Goal: Check status: Check status

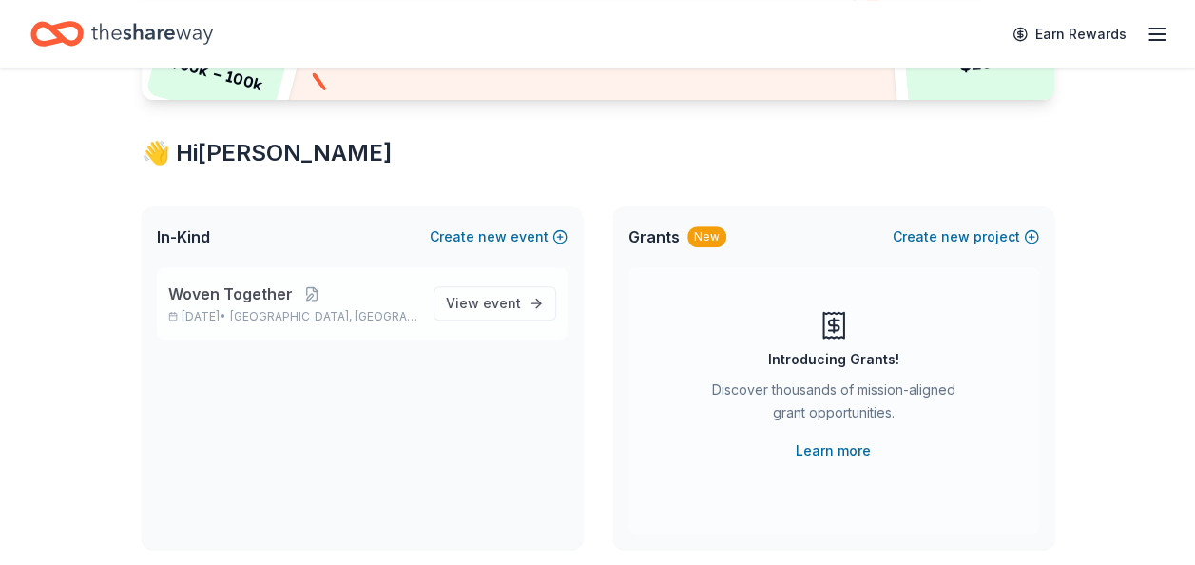
scroll to position [285, 0]
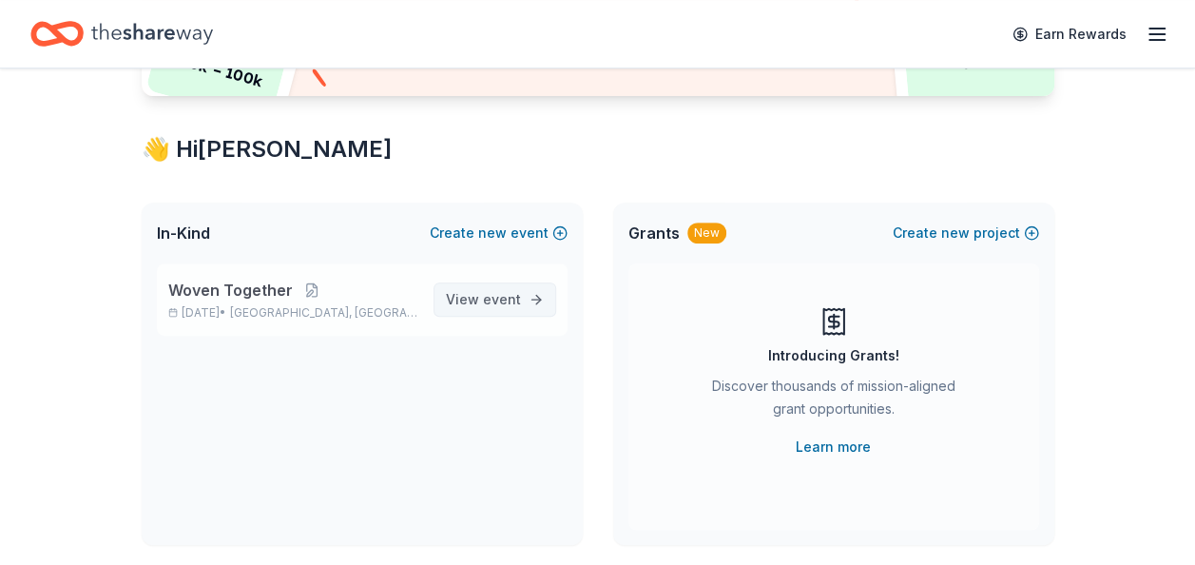
click at [481, 297] on span "View event" at bounding box center [483, 299] width 75 height 23
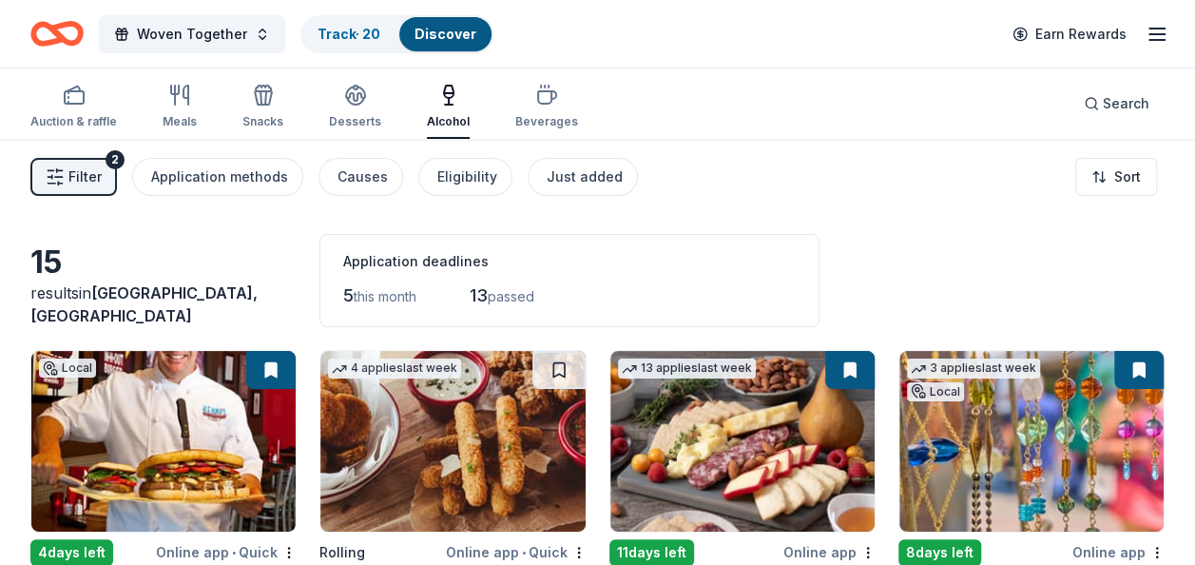
click at [449, 103] on icon "button" at bounding box center [449, 101] width 0 height 7
click at [430, 118] on div "Alcohol" at bounding box center [448, 121] width 43 height 15
click at [341, 34] on link "Track · 20" at bounding box center [349, 34] width 63 height 16
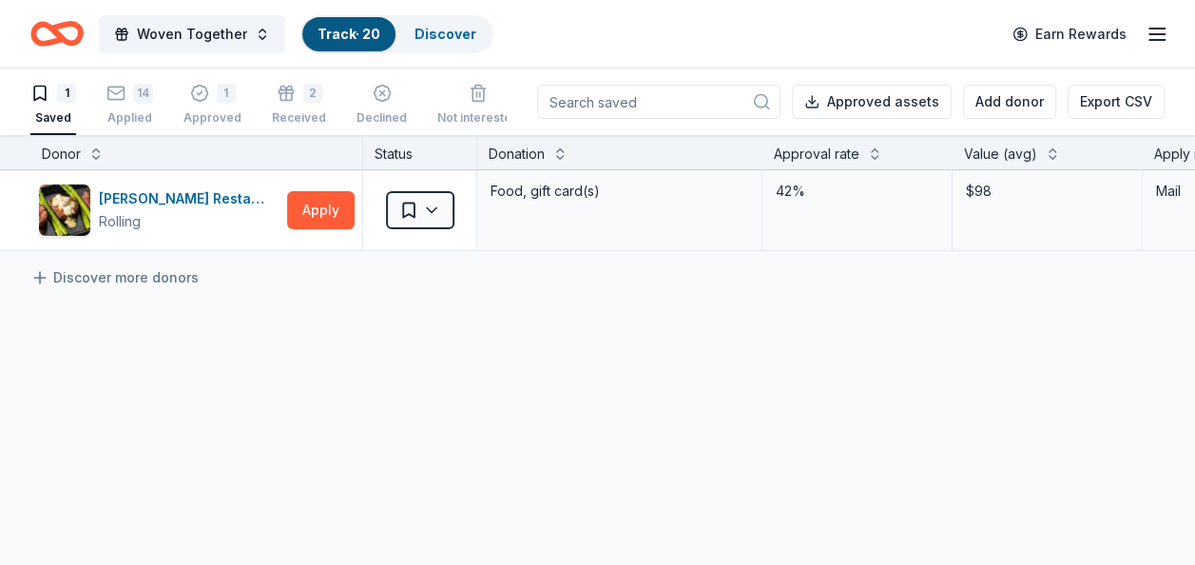
click at [332, 33] on link "Track · 20" at bounding box center [349, 34] width 63 height 16
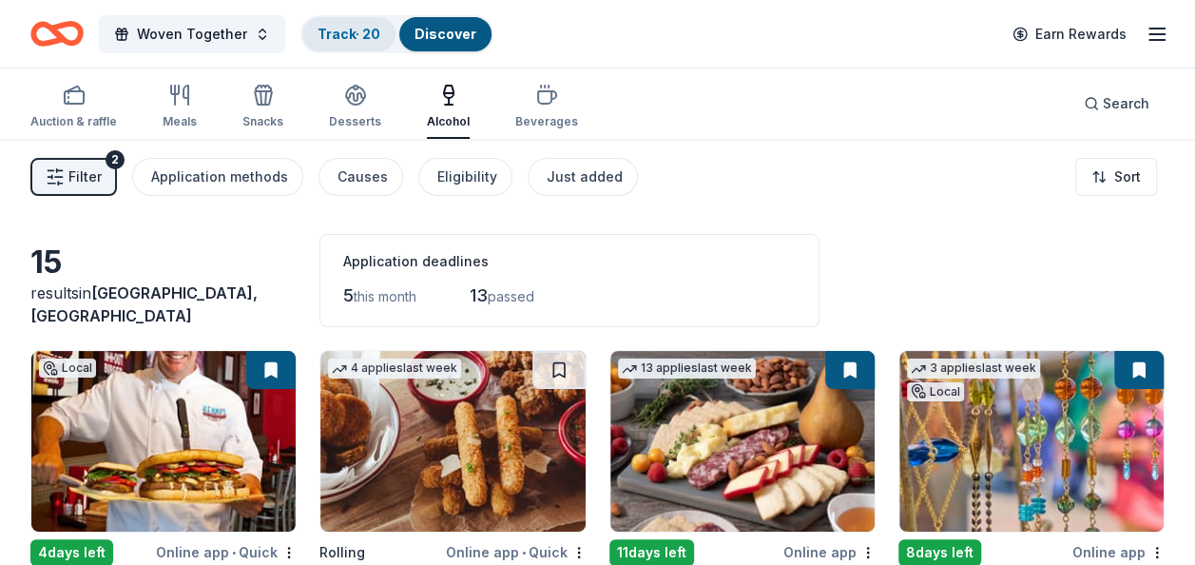
click at [339, 35] on link "Track · 20" at bounding box center [349, 34] width 63 height 16
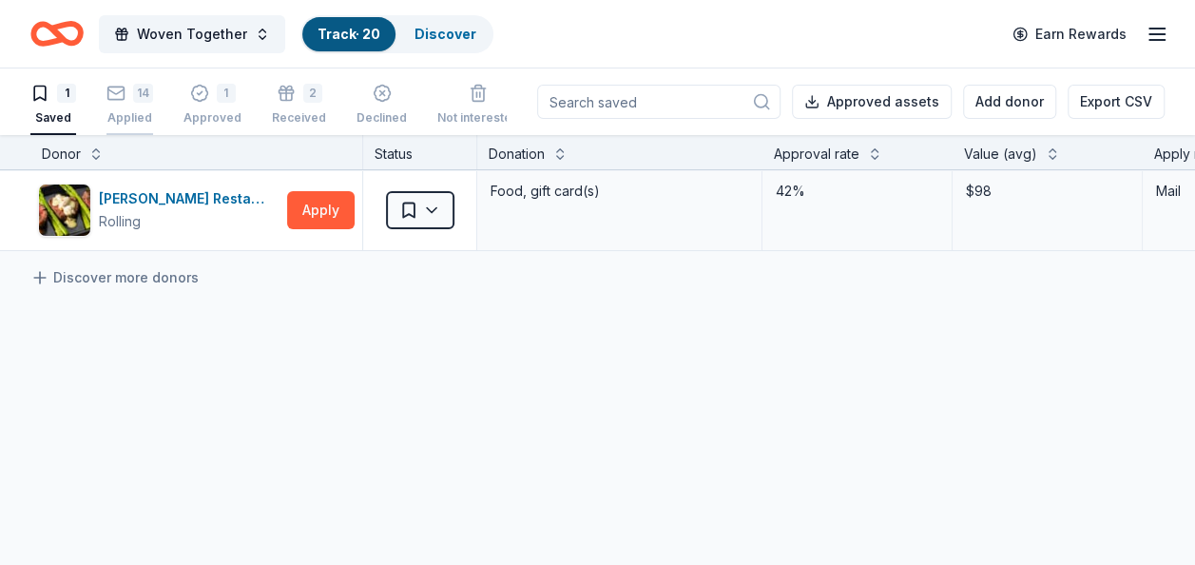
click at [137, 99] on div "14" at bounding box center [143, 93] width 20 height 19
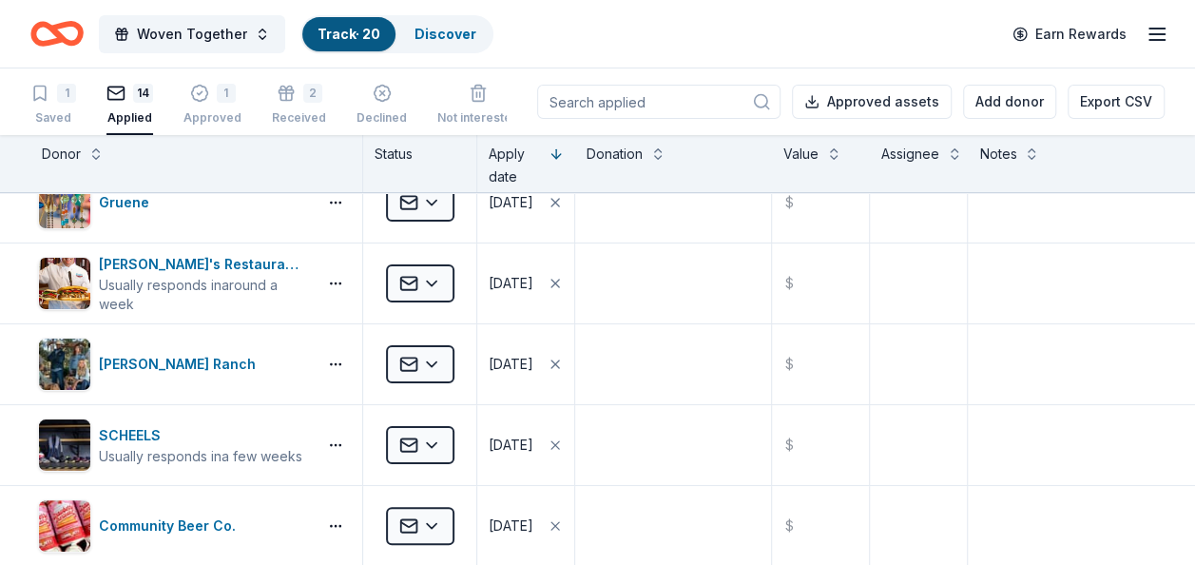
scroll to position [95, 0]
